Goal: Transaction & Acquisition: Obtain resource

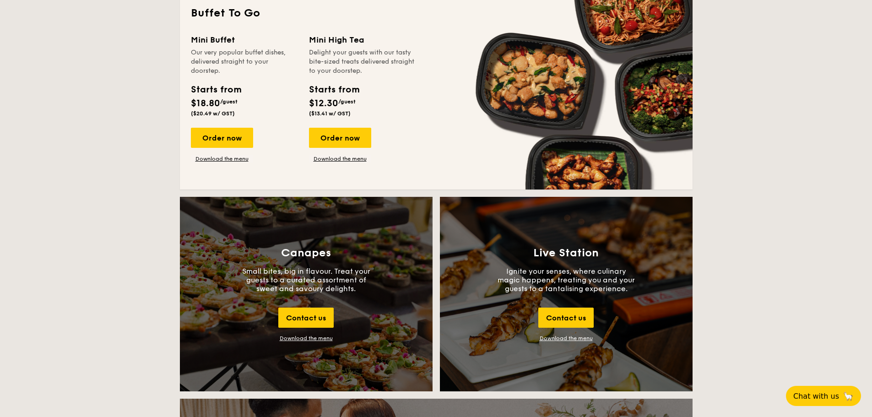
scroll to position [784, 0]
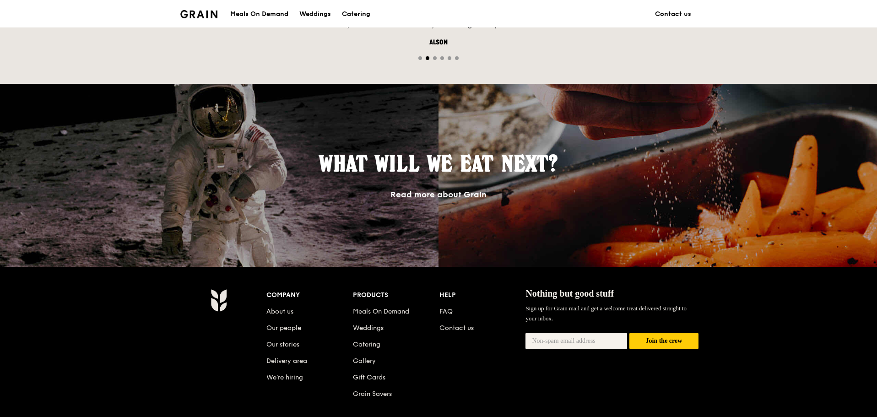
scroll to position [687, 0]
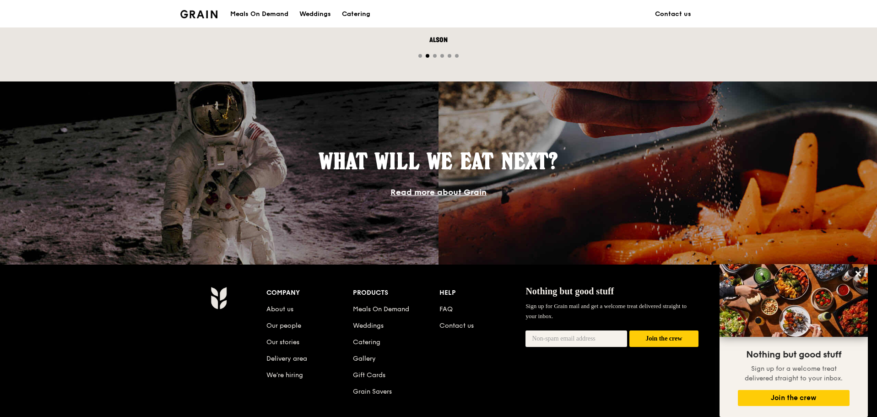
click at [258, 17] on div "Meals On Demand" at bounding box center [259, 13] width 58 height 27
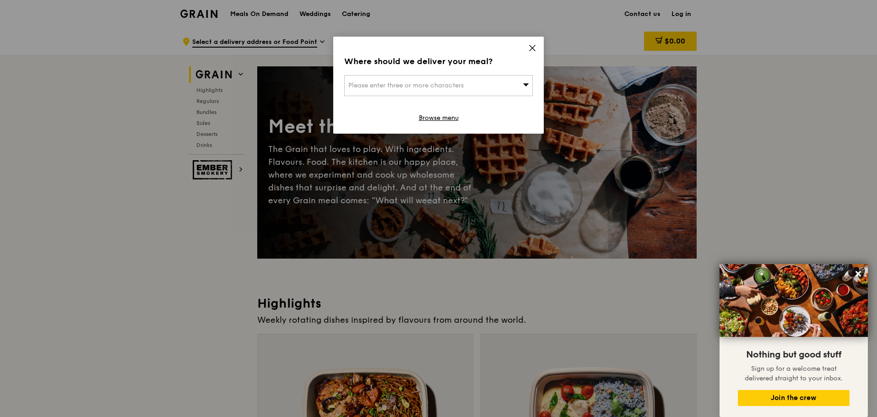
click at [534, 51] on icon at bounding box center [532, 48] width 8 height 8
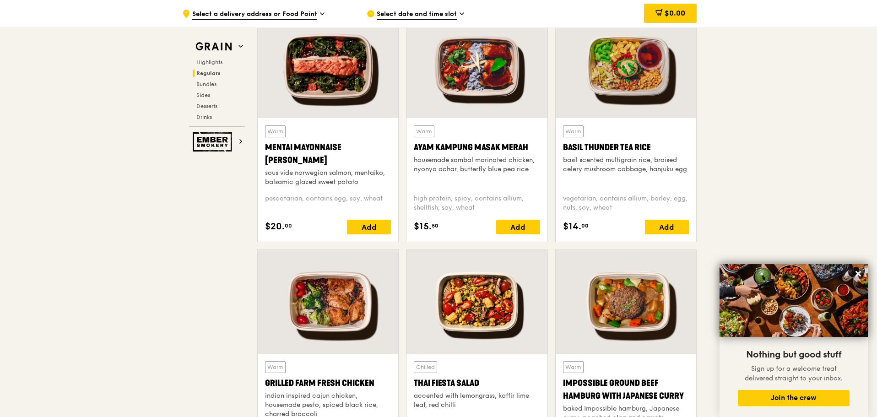
scroll to position [870, 0]
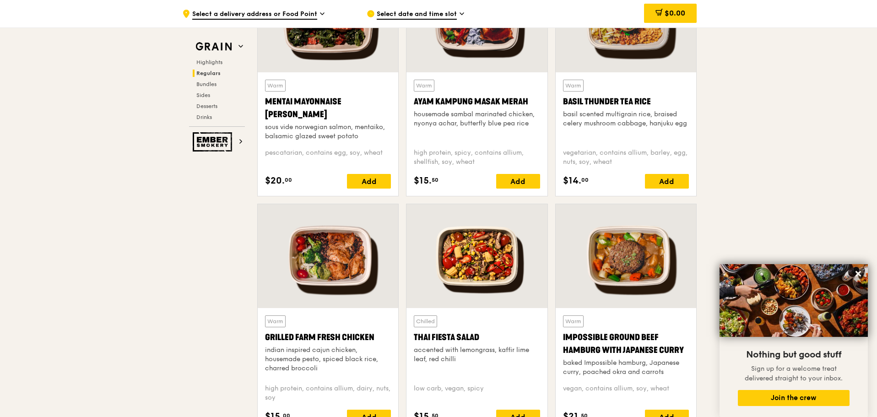
drag, startPoint x: 356, startPoint y: 258, endPoint x: 125, endPoint y: 237, distance: 232.2
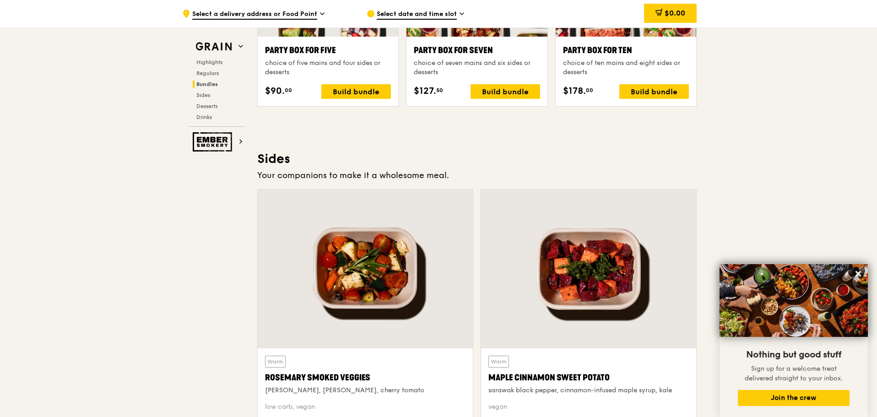
scroll to position [2015, 0]
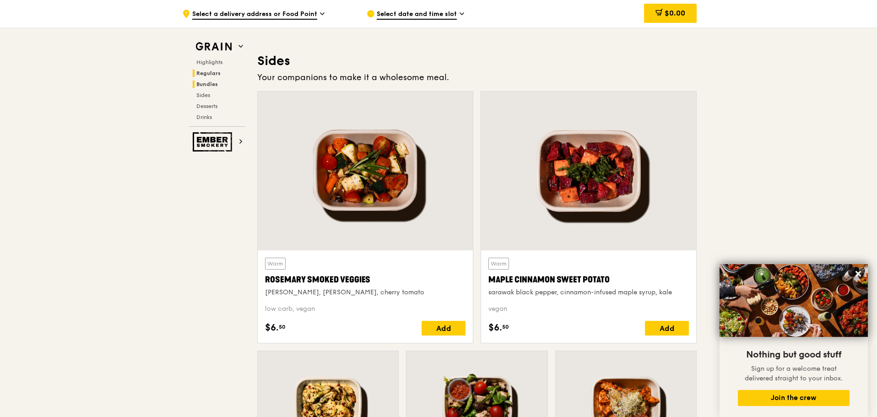
click at [215, 72] on span "Regulars" at bounding box center [208, 73] width 24 height 6
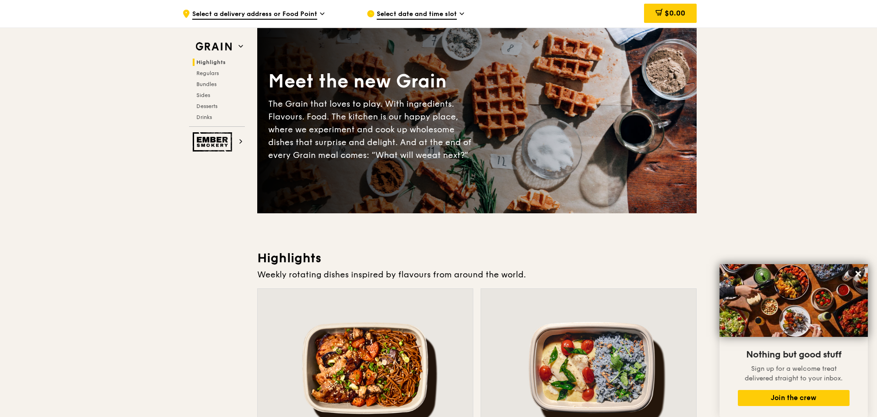
scroll to position [0, 0]
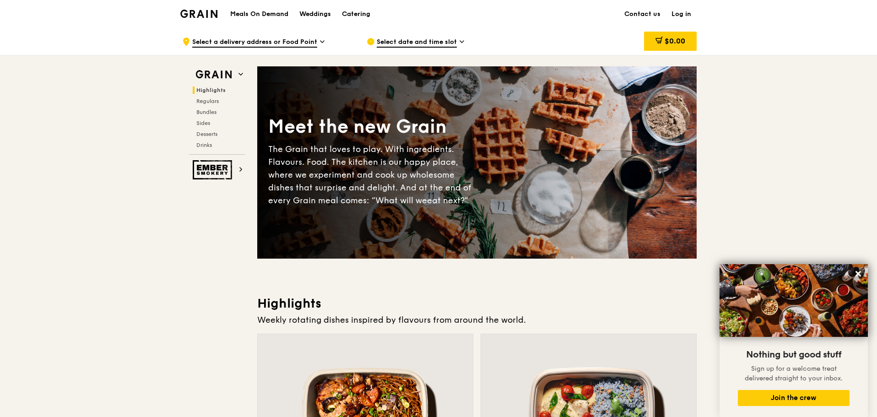
click at [206, 11] on img at bounding box center [198, 14] width 37 height 8
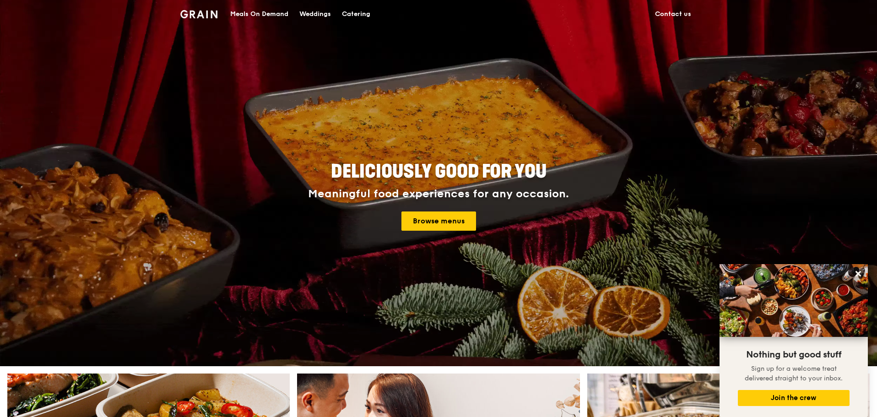
click at [364, 18] on div "Catering" at bounding box center [356, 13] width 28 height 27
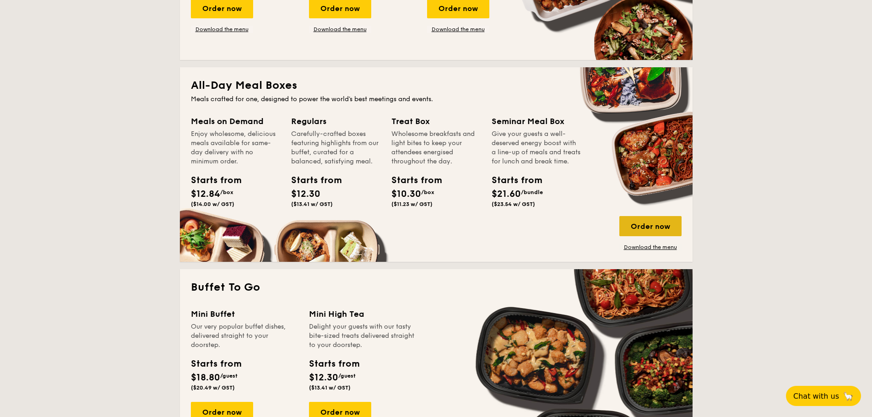
scroll to position [550, 0]
click at [658, 246] on link "Download the menu" at bounding box center [651, 247] width 62 height 7
